Goal: Information Seeking & Learning: Learn about a topic

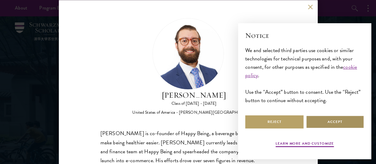
click at [328, 121] on button "Accept" at bounding box center [335, 121] width 58 height 13
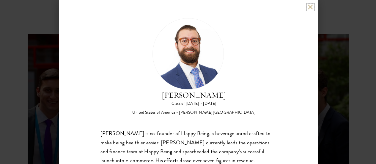
click at [309, 9] on button at bounding box center [310, 6] width 5 height 5
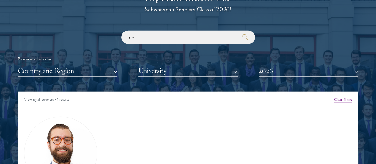
scroll to position [773, 0]
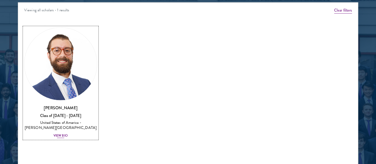
click at [79, 105] on div "Josemaria Silvestrini Class of 2025 - 2026 United States of America - Williams …" at bounding box center [60, 122] width 73 height 34
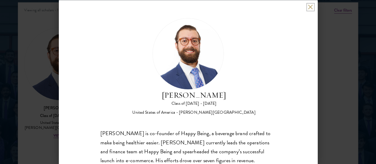
scroll to position [30, 0]
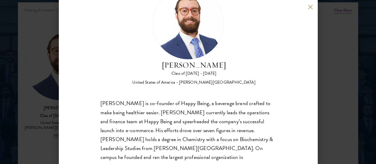
click at [307, 8] on div "Josemaria Silvestrini Class of 2025 - 2026 United States of America - Williams …" at bounding box center [188, 82] width 259 height 164
click at [310, 9] on button at bounding box center [310, 6] width 5 height 5
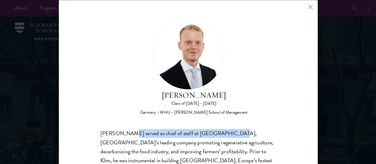
drag, startPoint x: 135, startPoint y: 110, endPoint x: 232, endPoint y: 109, distance: 97.2
